Goal: Information Seeking & Learning: Check status

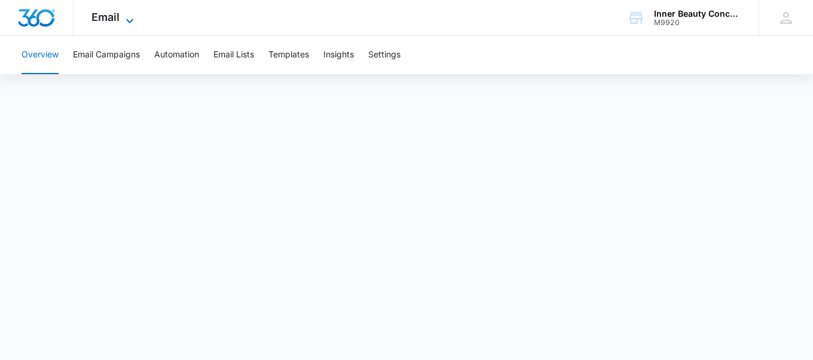
click at [132, 17] on icon at bounding box center [129, 21] width 14 height 14
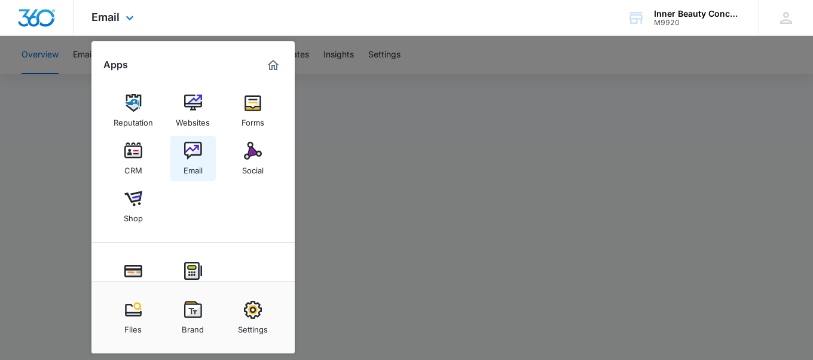
click at [198, 152] on img at bounding box center [193, 151] width 18 height 18
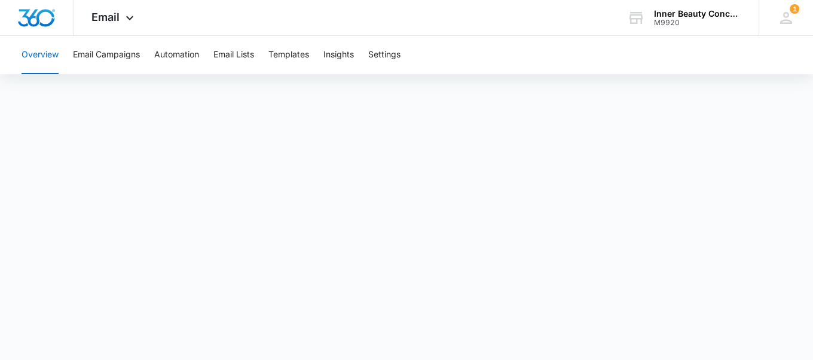
click at [51, 51] on button "Overview" at bounding box center [40, 55] width 37 height 38
click at [338, 48] on button "Insights" at bounding box center [338, 55] width 30 height 38
click at [114, 14] on span "Email" at bounding box center [105, 17] width 28 height 13
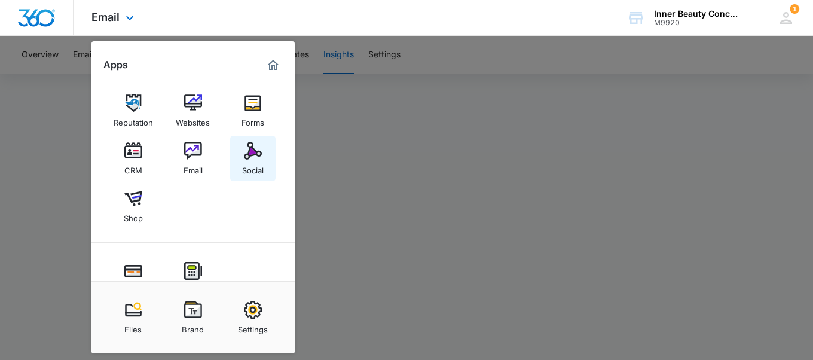
click at [250, 143] on img at bounding box center [253, 151] width 18 height 18
